Goal: Transaction & Acquisition: Purchase product/service

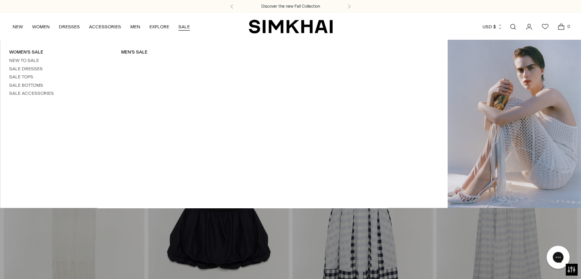
click at [179, 26] on link "SALE" at bounding box center [183, 26] width 11 height 17
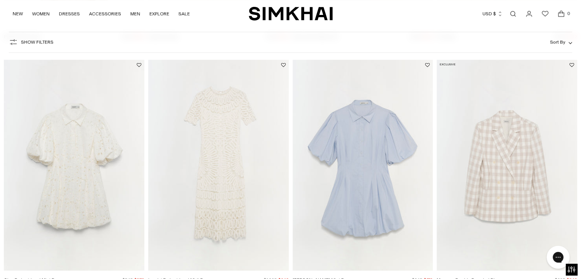
scroll to position [557, 0]
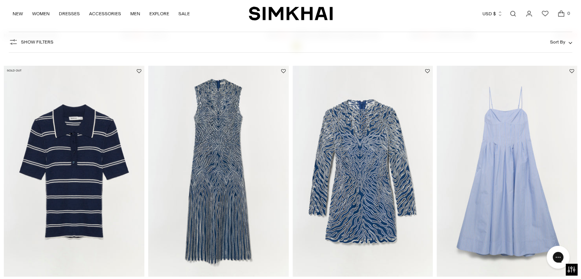
scroll to position [2533, 0]
